Goal: Transaction & Acquisition: Purchase product/service

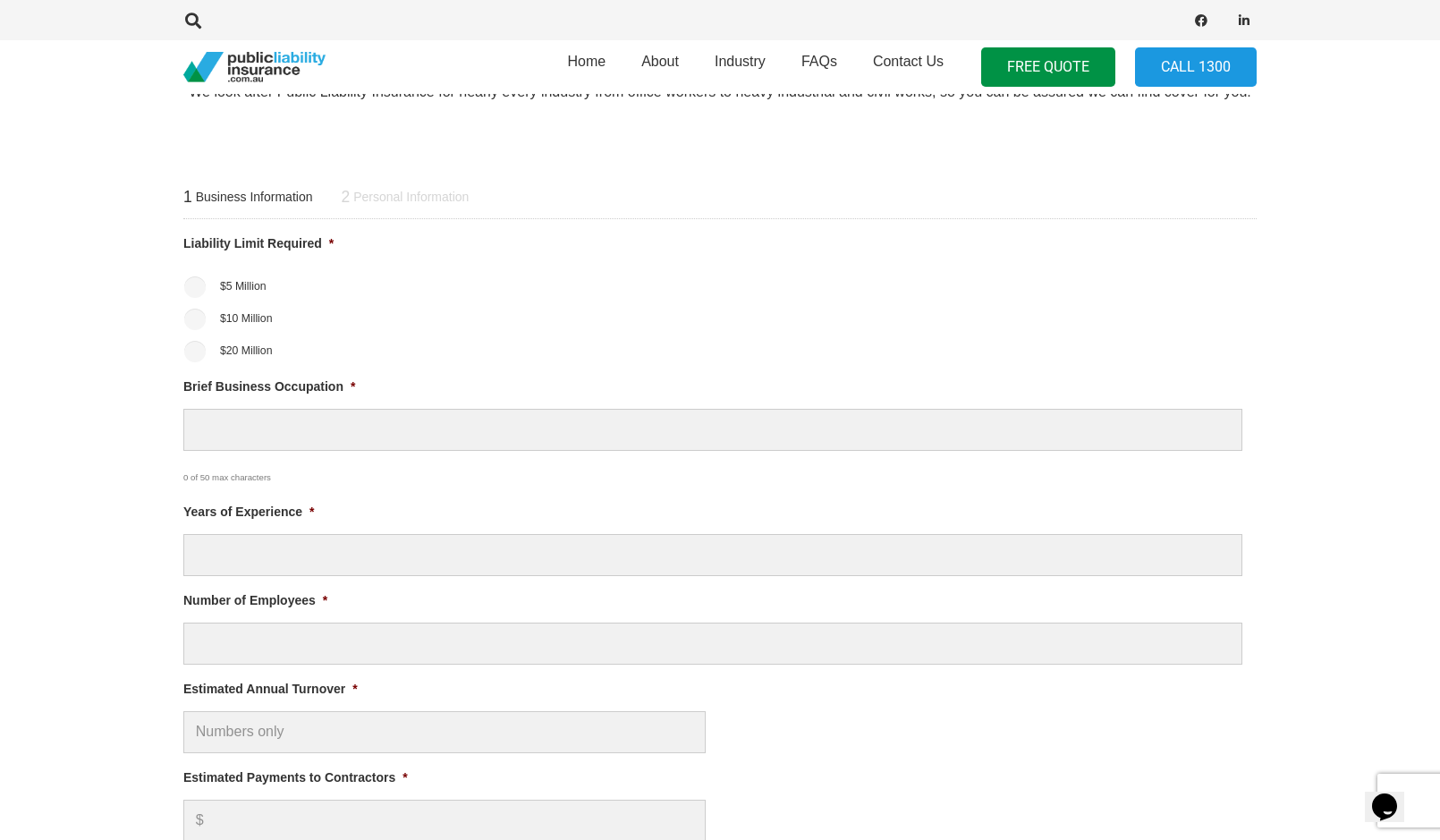
scroll to position [718, 0]
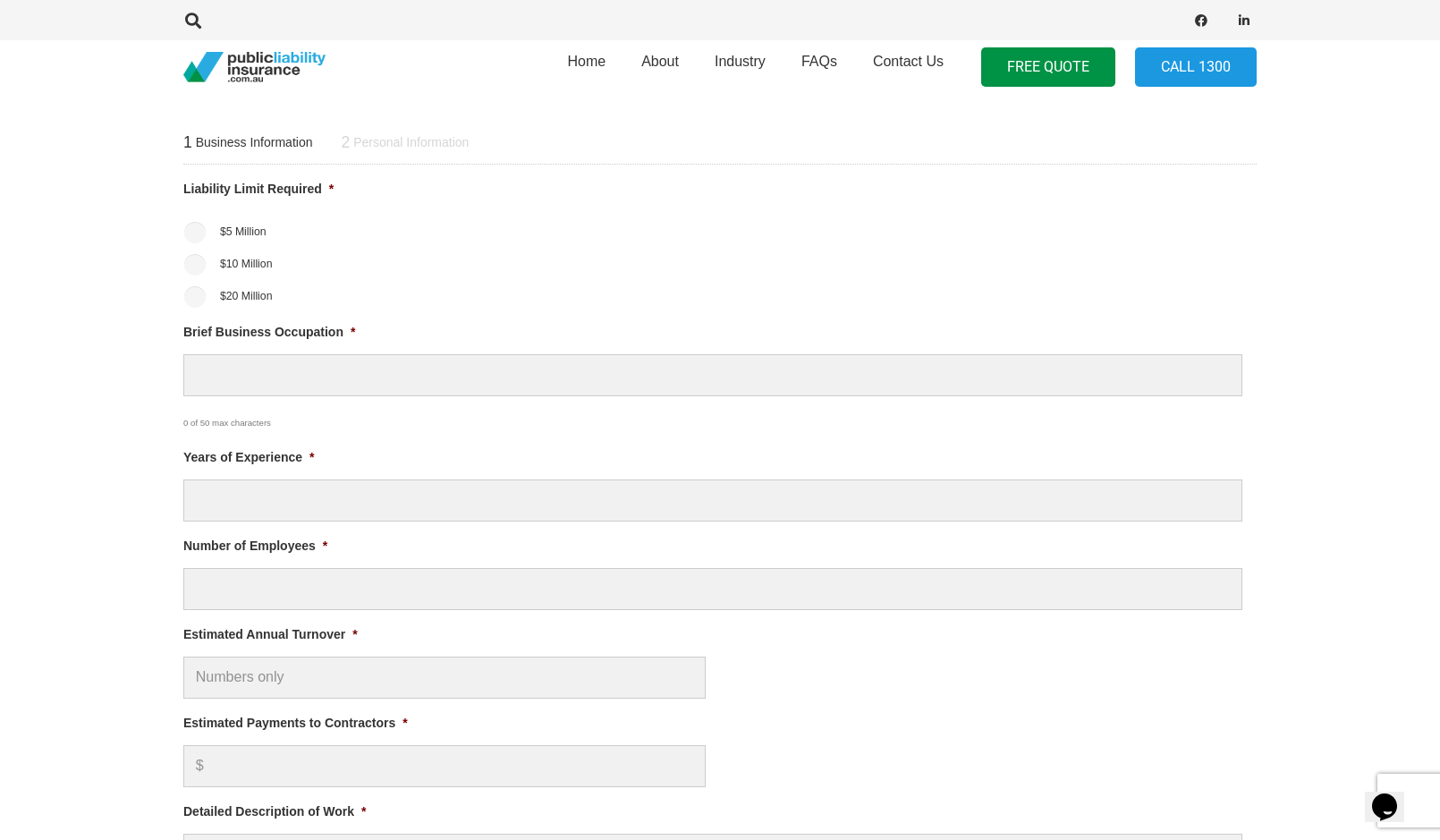
click at [194, 297] on input "$20 Million" at bounding box center [194, 296] width 21 height 21
radio input "true"
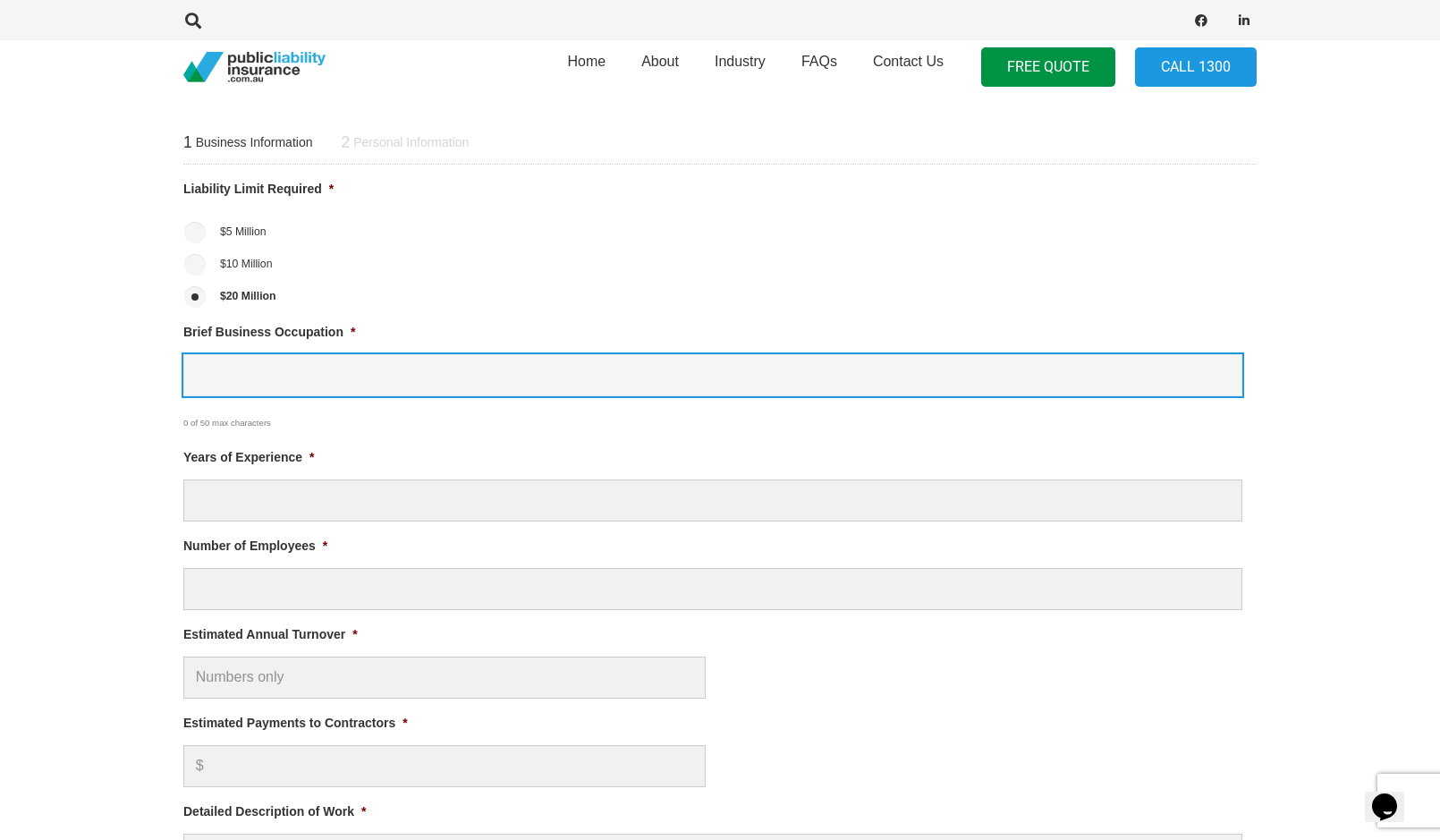
click at [219, 378] on input "Brief Business Occupation *" at bounding box center [712, 375] width 1059 height 42
type input "Musician"
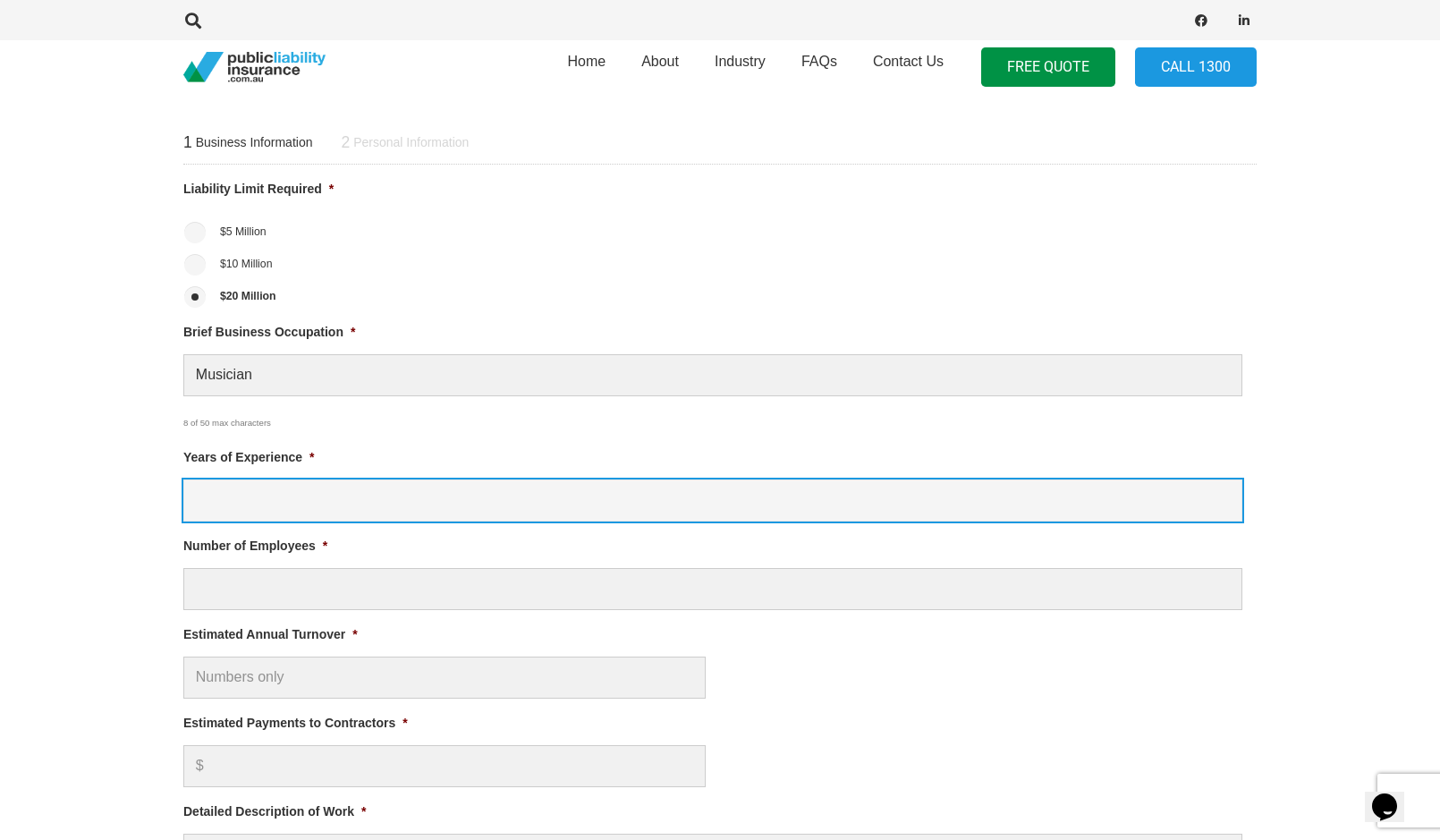
click at [214, 489] on input "Years of Experience *" at bounding box center [712, 500] width 1059 height 42
type input "20"
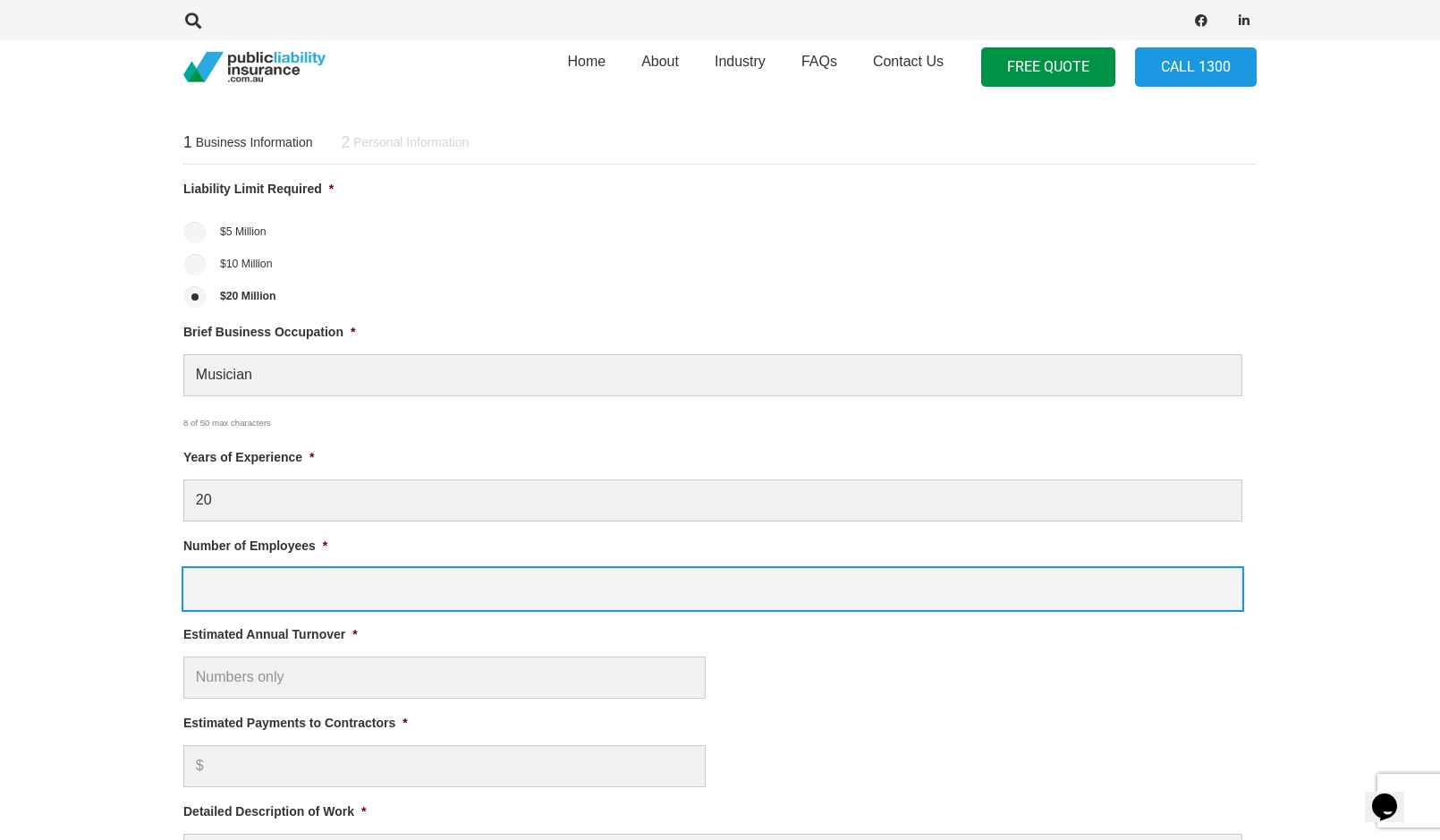
click at [198, 569] on input "Number of Employees *" at bounding box center [712, 589] width 1059 height 42
type input "2"
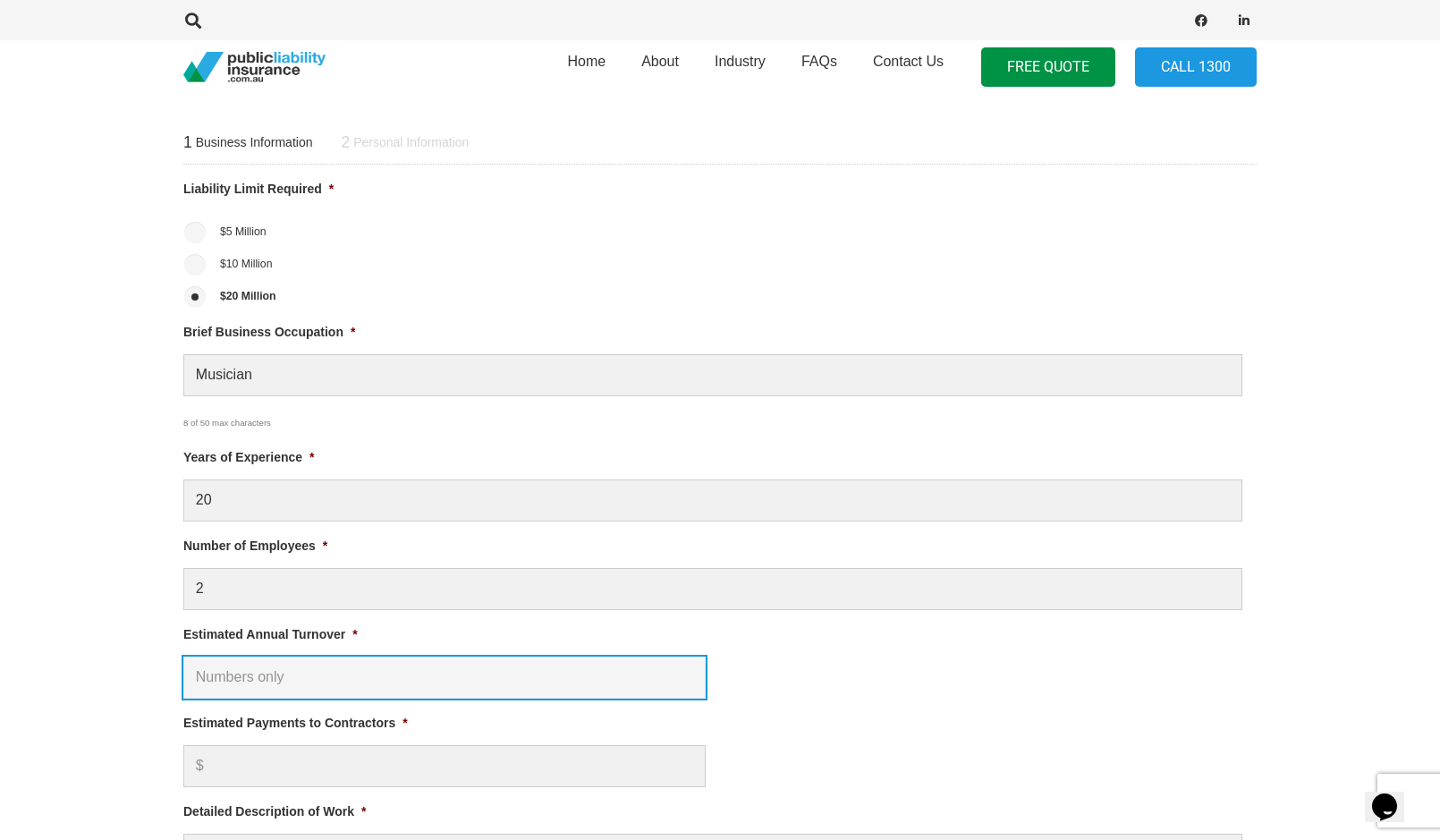
click at [216, 673] on input "Estimated Annual Turnover *" at bounding box center [444, 677] width 522 height 42
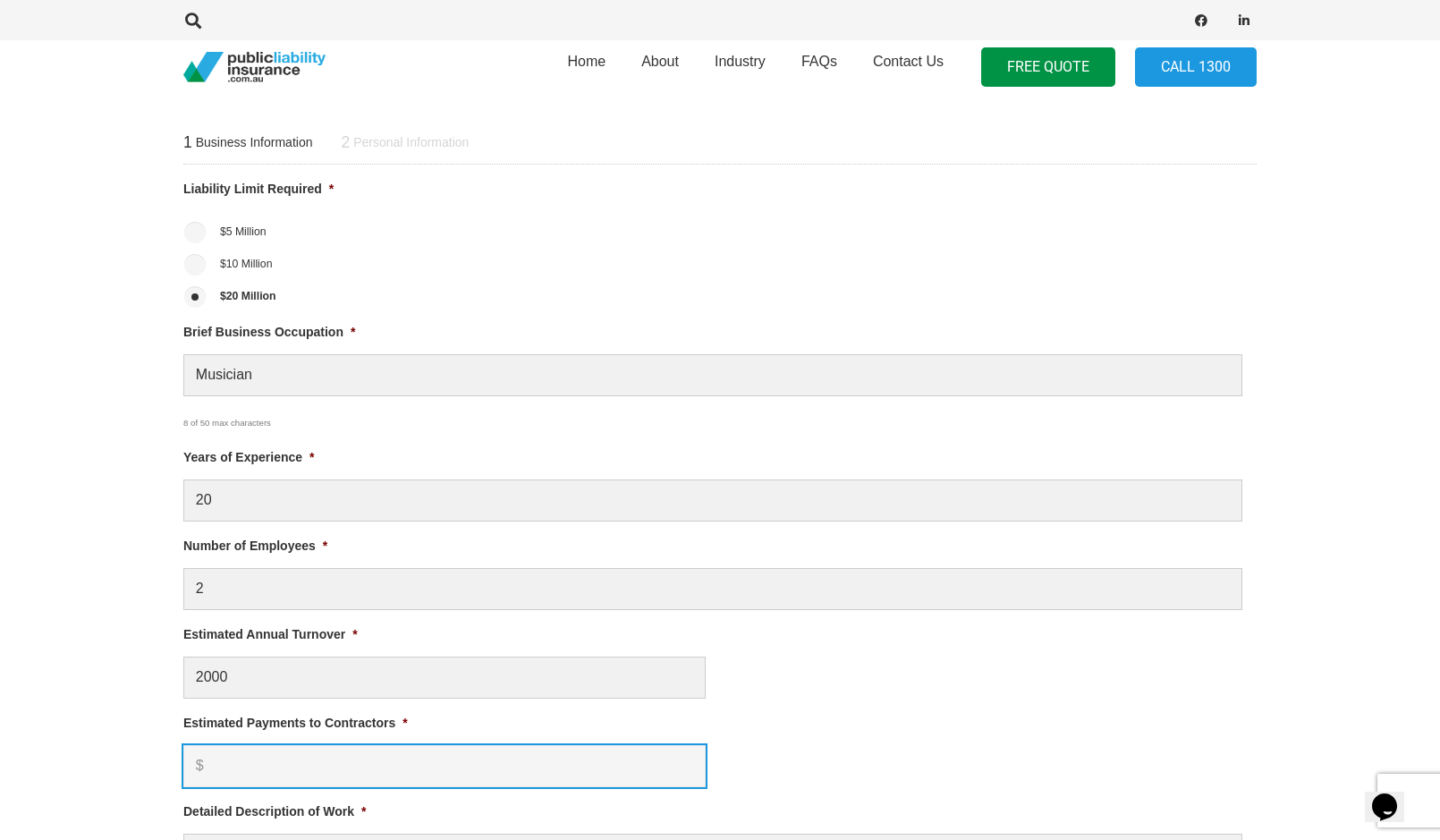
type input "$ 2,000.00"
click at [224, 758] on input "Estimated Payments to Contractors *" at bounding box center [444, 766] width 522 height 42
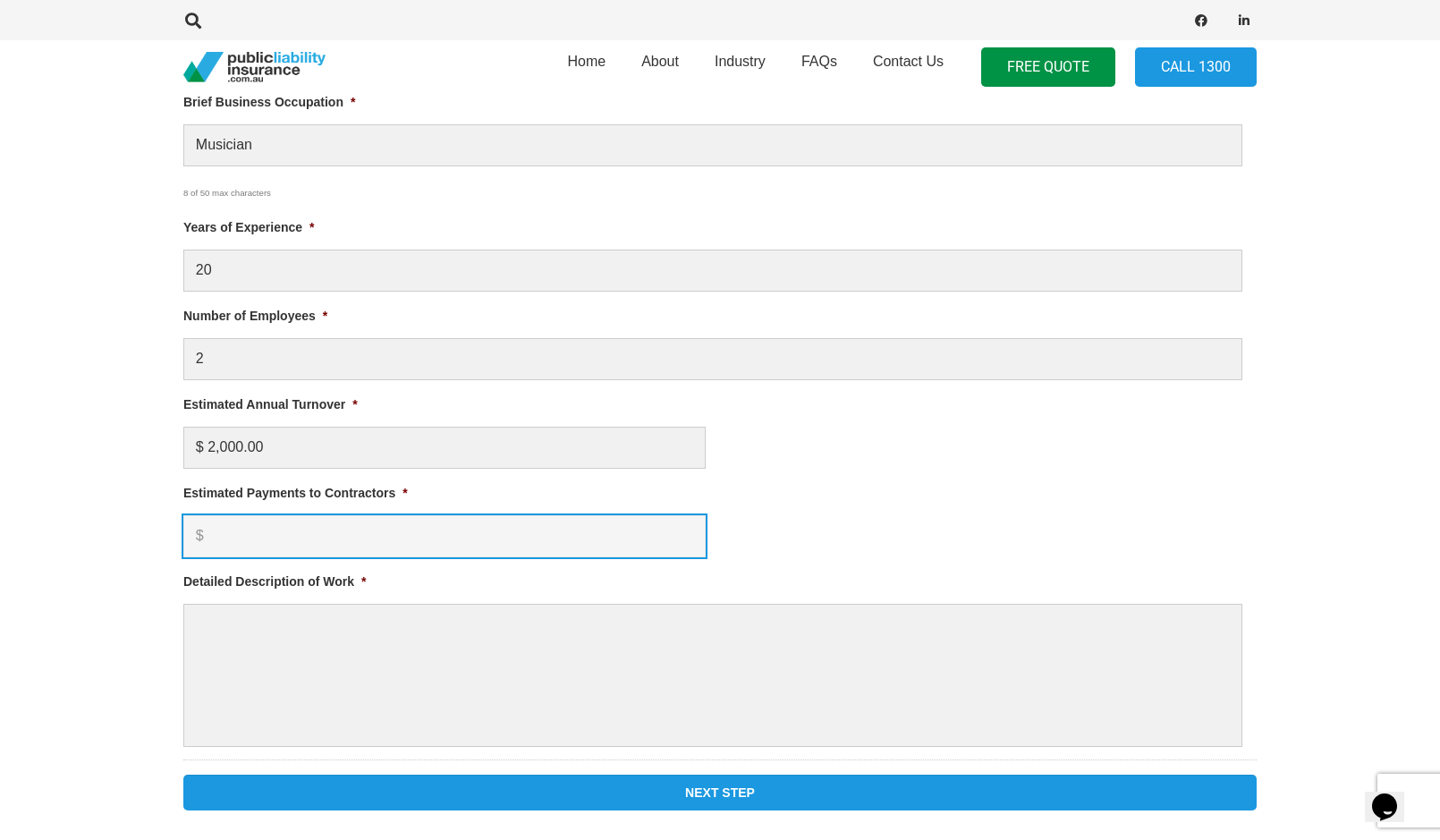
scroll to position [952, 0]
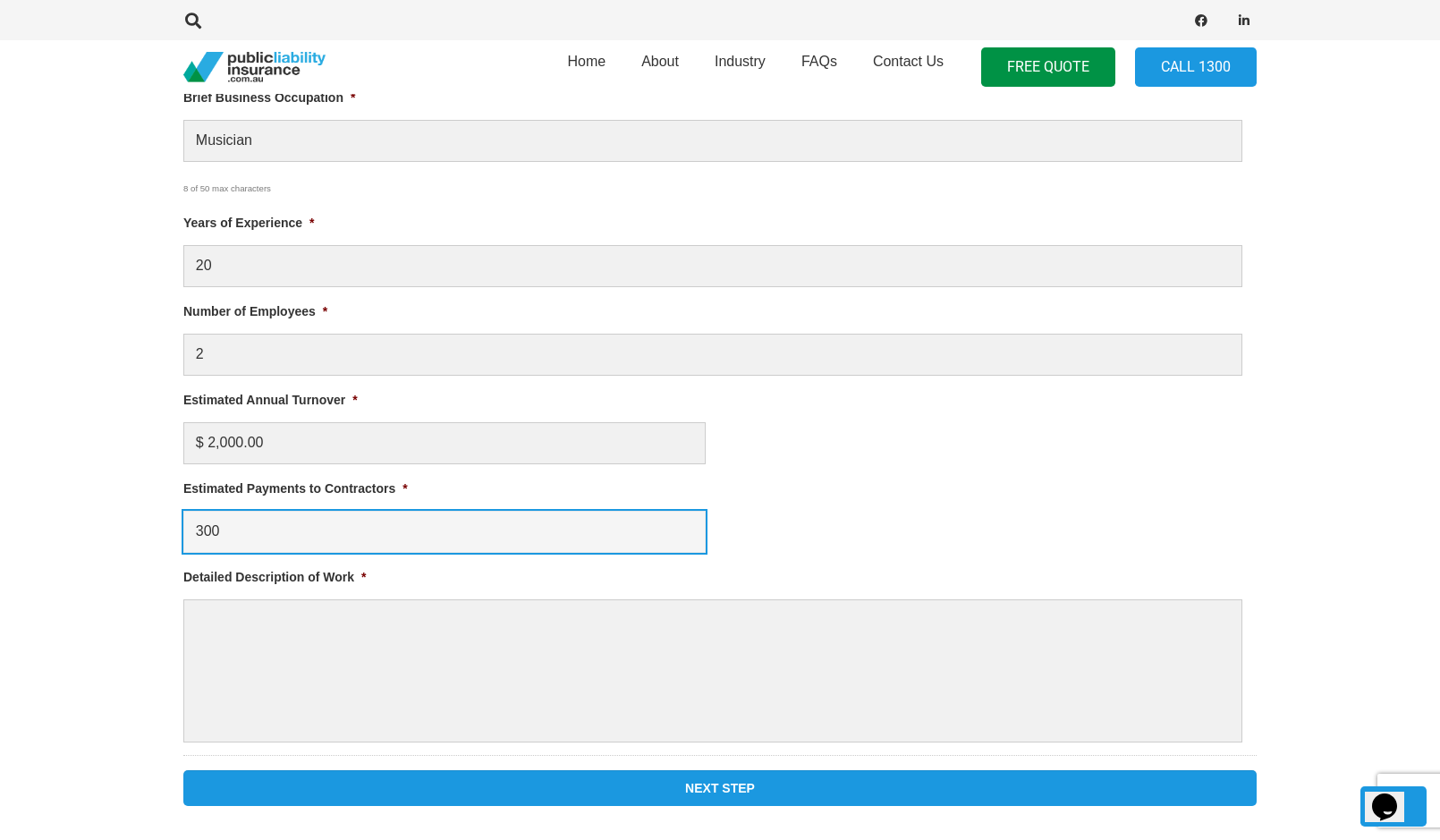
type input "300"
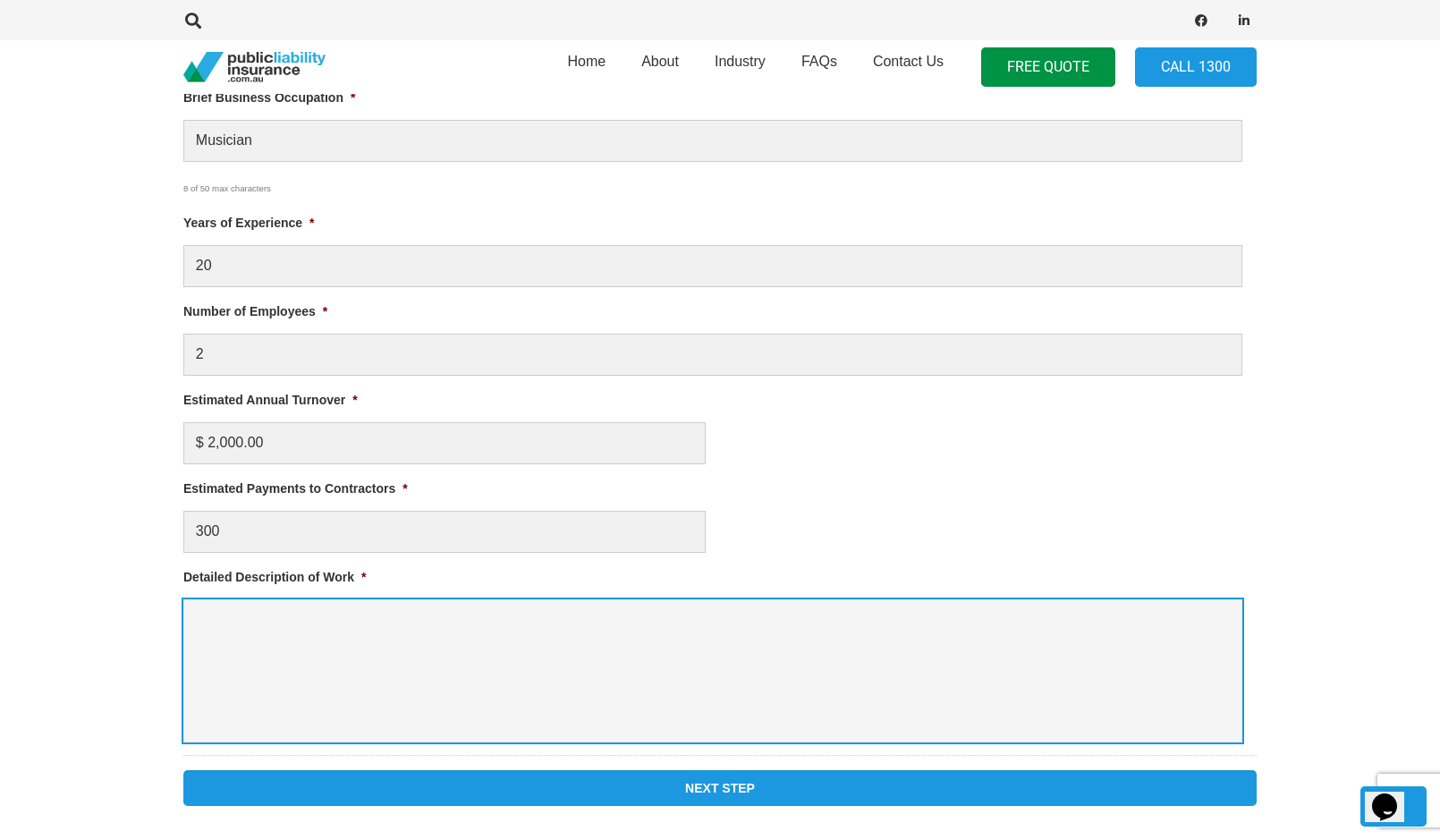
click at [919, 631] on textarea "Detailed Description of Work *" at bounding box center [712, 670] width 1059 height 143
type textarea "Two musical acoustic performers."
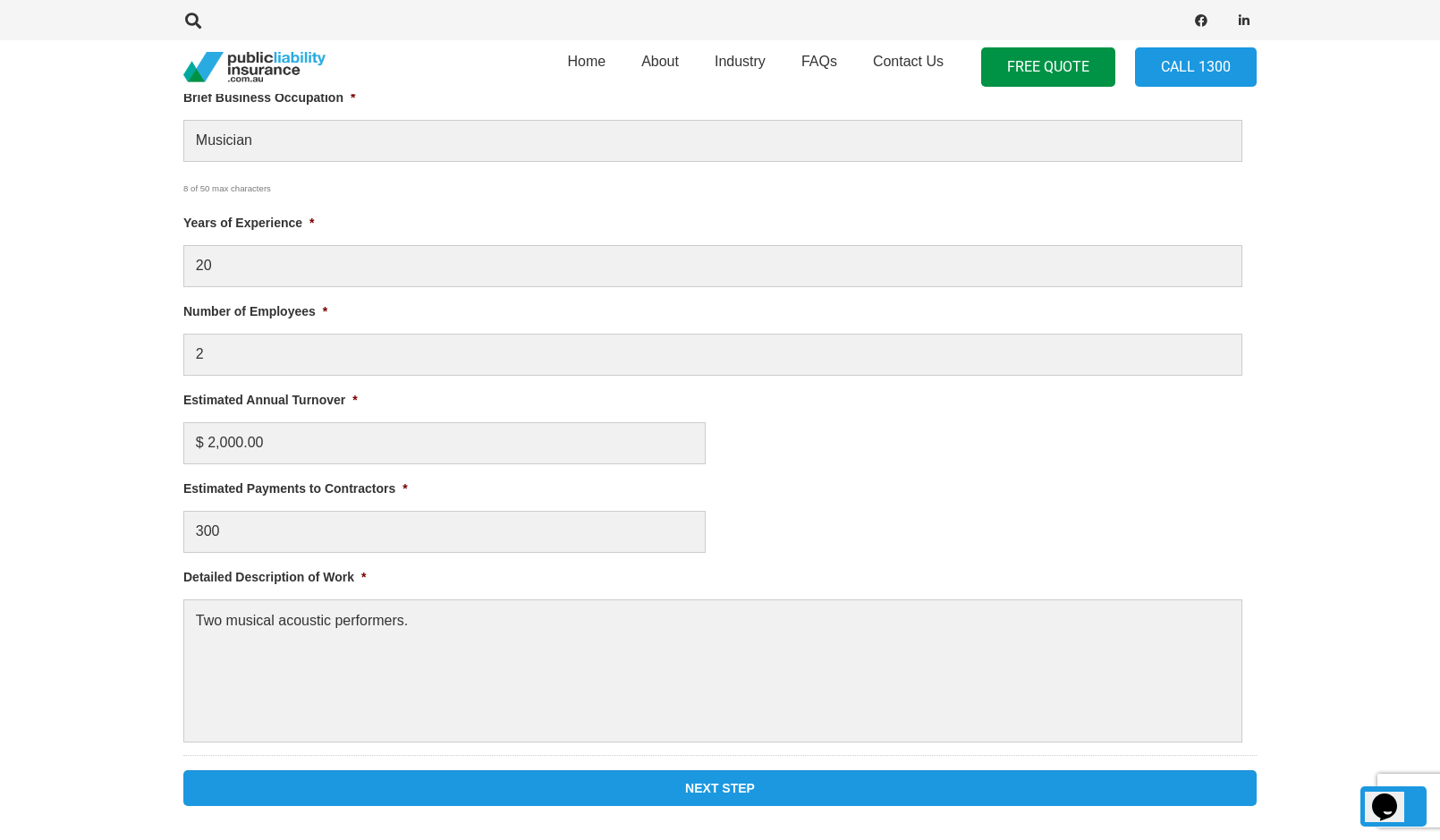
click at [765, 789] on input "Next Step" at bounding box center [719, 788] width 1073 height 36
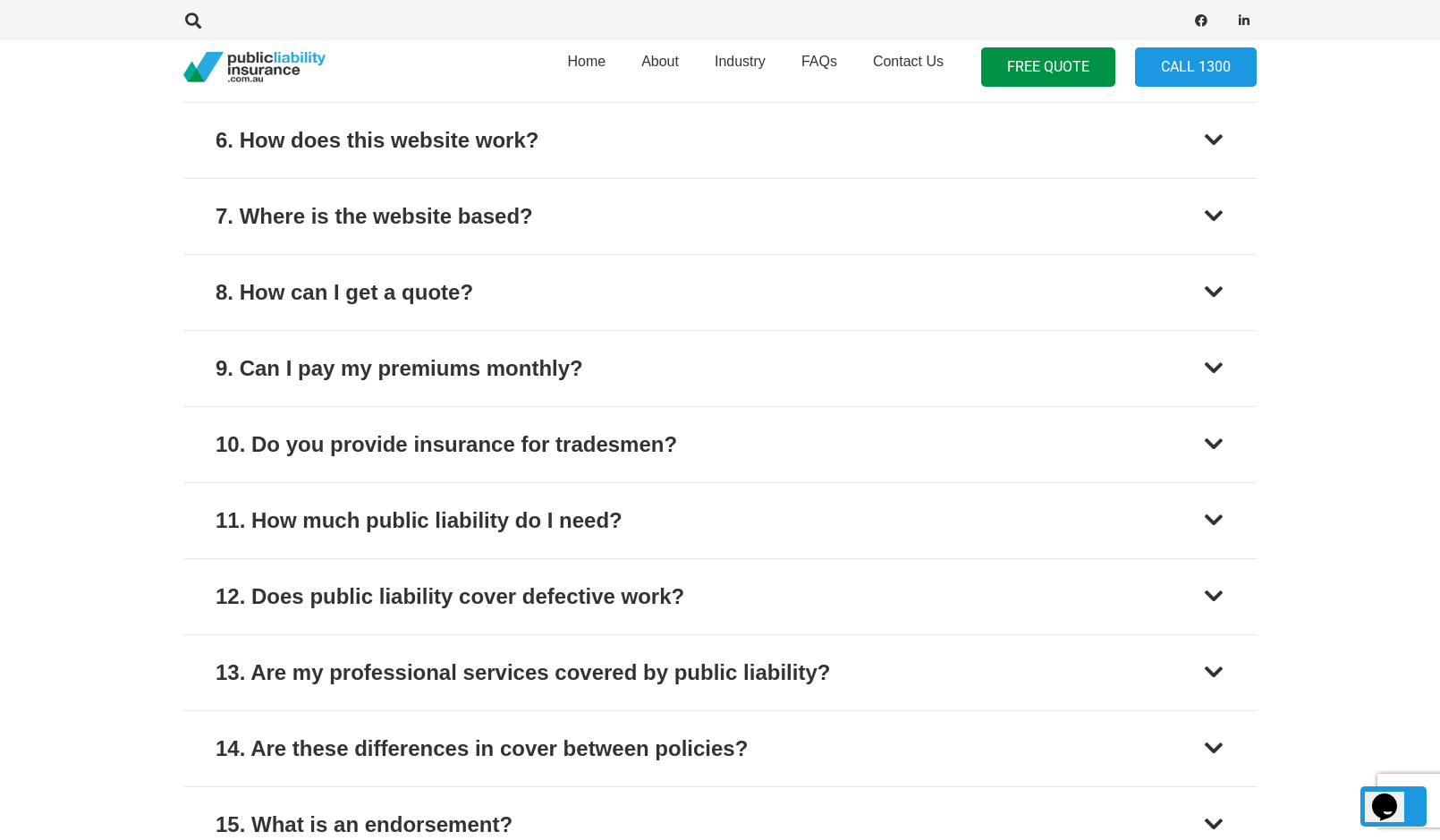
scroll to position [3197, 0]
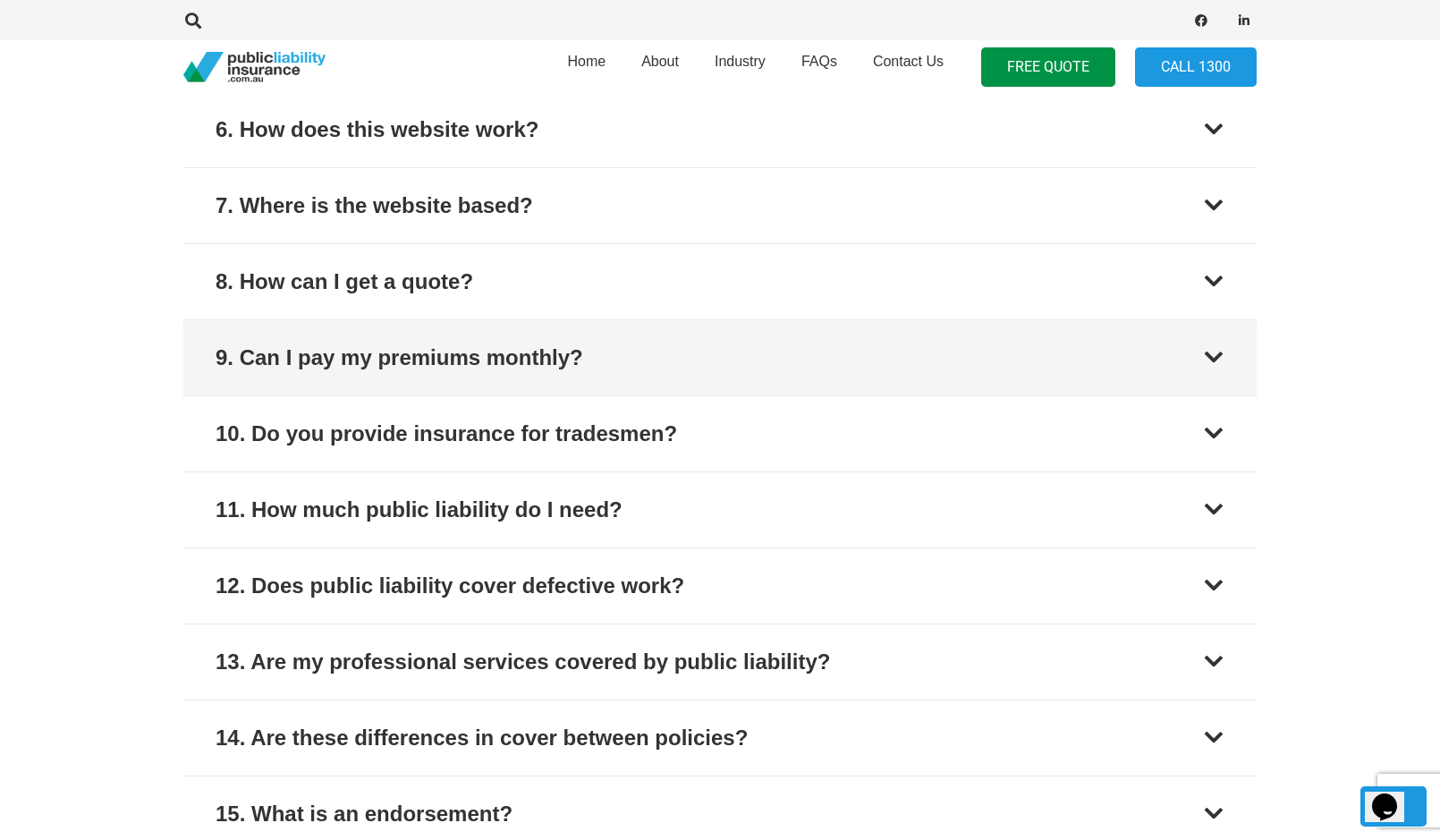
click at [1133, 354] on button "9. Can I pay my premiums monthly?" at bounding box center [719, 357] width 1073 height 75
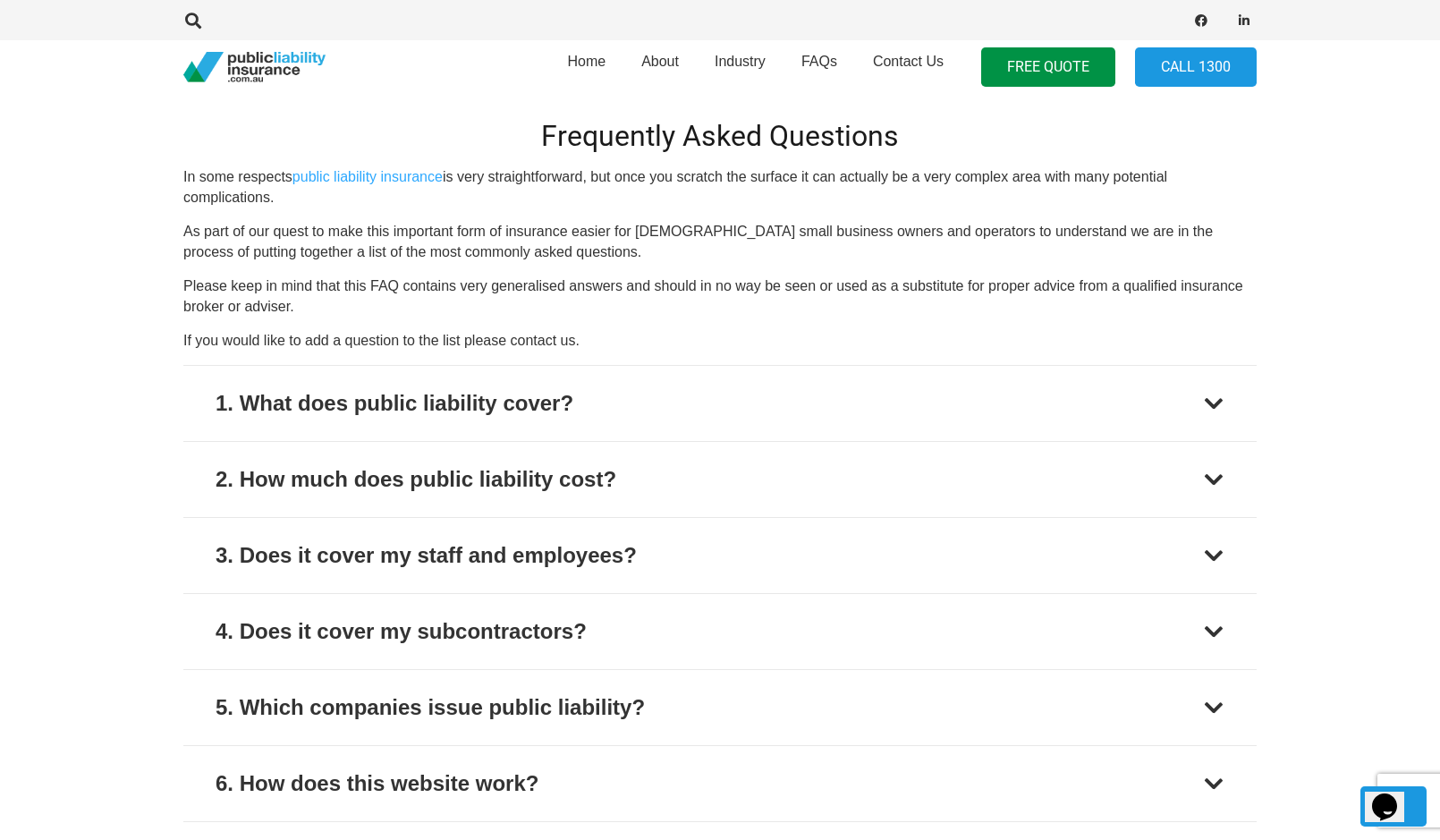
scroll to position [2069, 0]
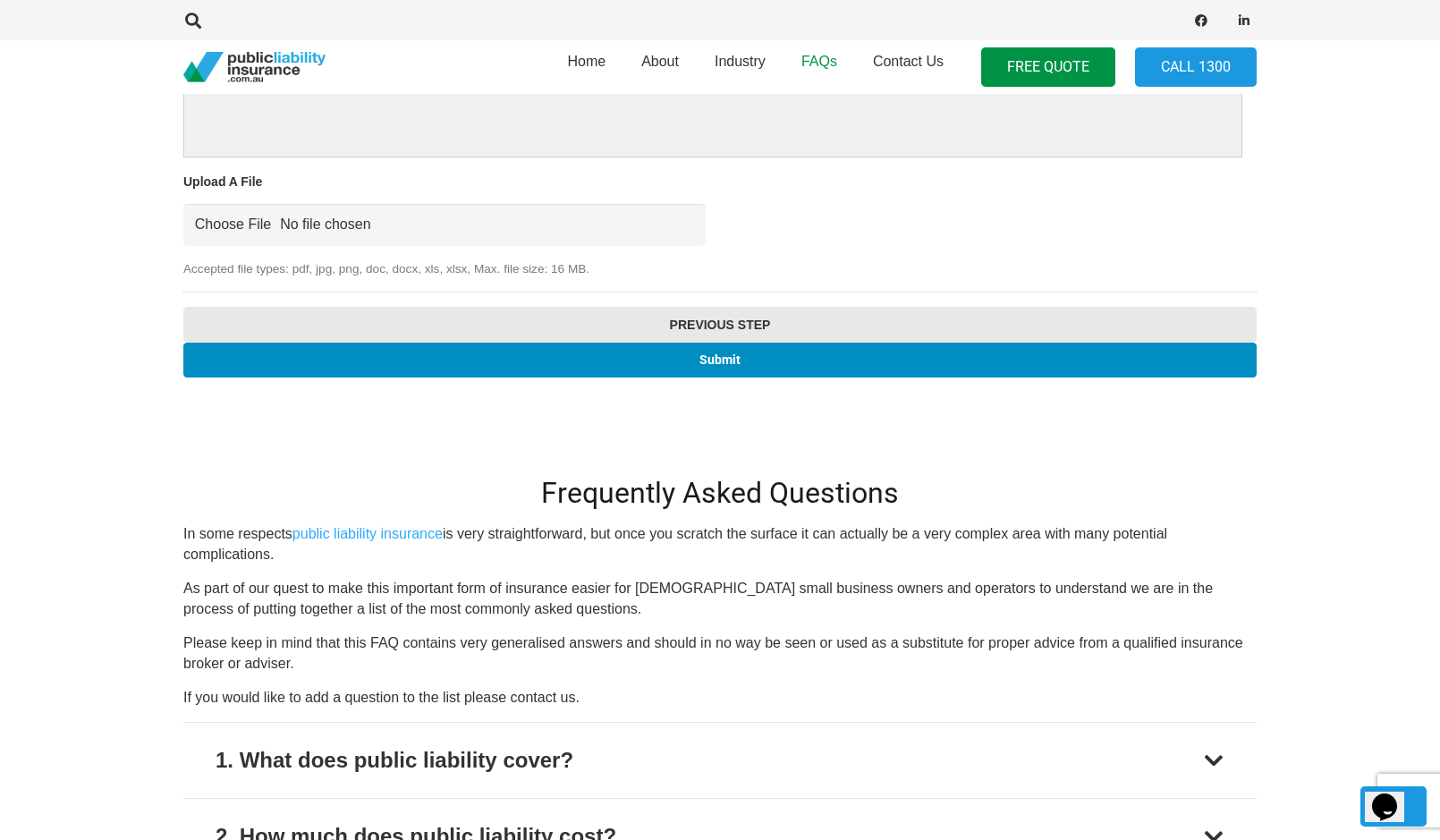
click at [815, 54] on span "FAQs" at bounding box center [819, 61] width 36 height 15
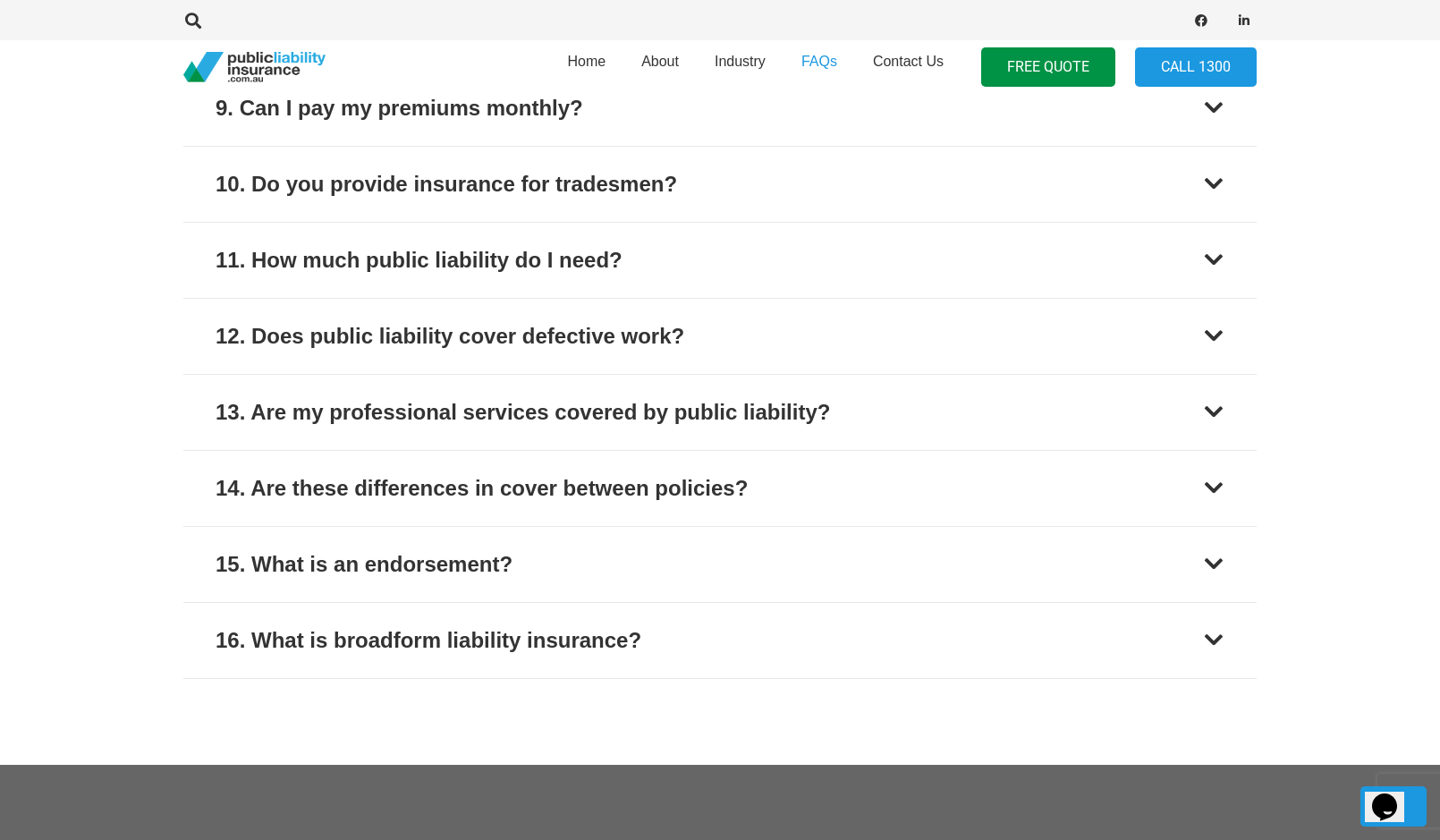
scroll to position [2176, 0]
